Goal: Information Seeking & Learning: Learn about a topic

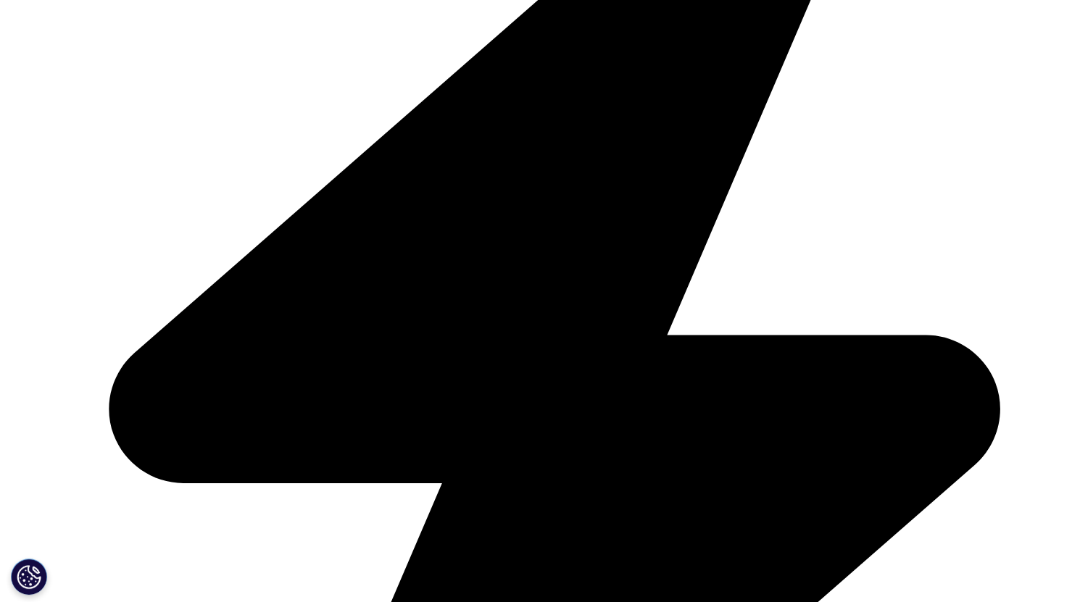
scroll to position [1087, 0]
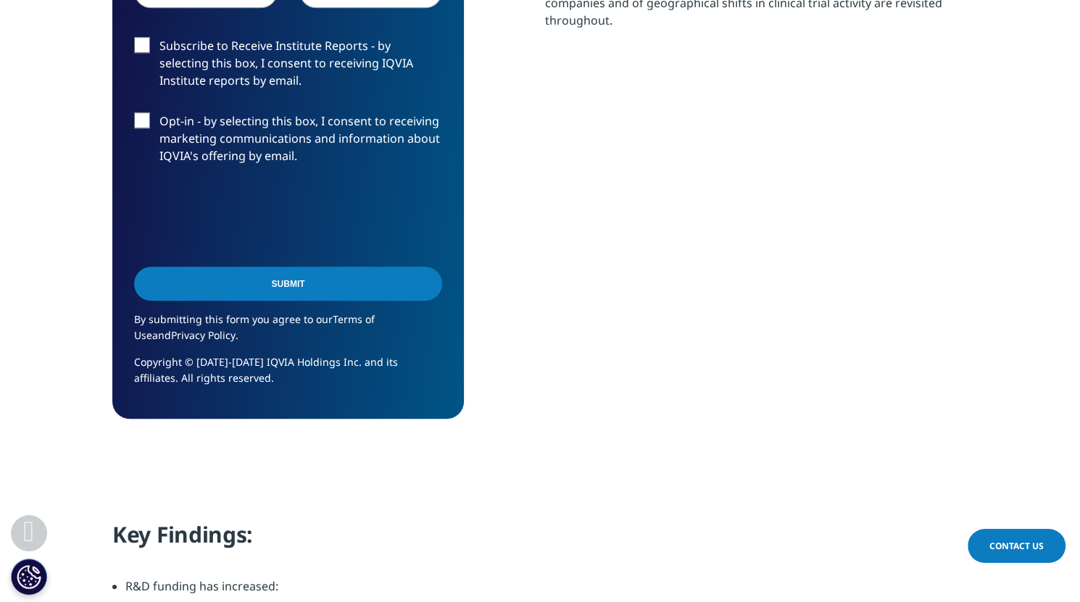
scroll to position [580, 0]
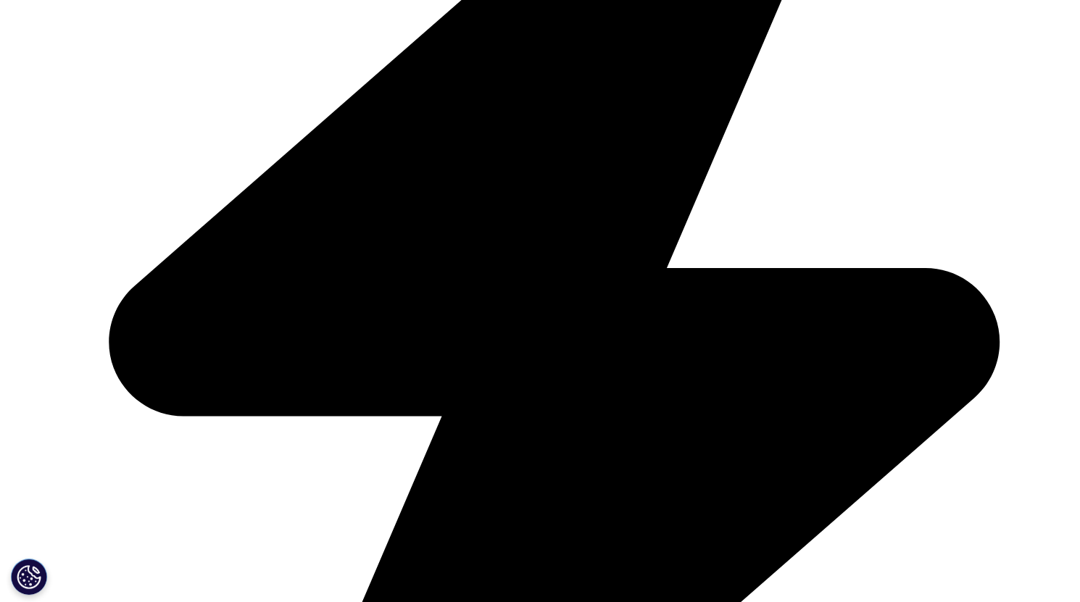
scroll to position [2174, 0]
